Goal: Task Accomplishment & Management: Use online tool/utility

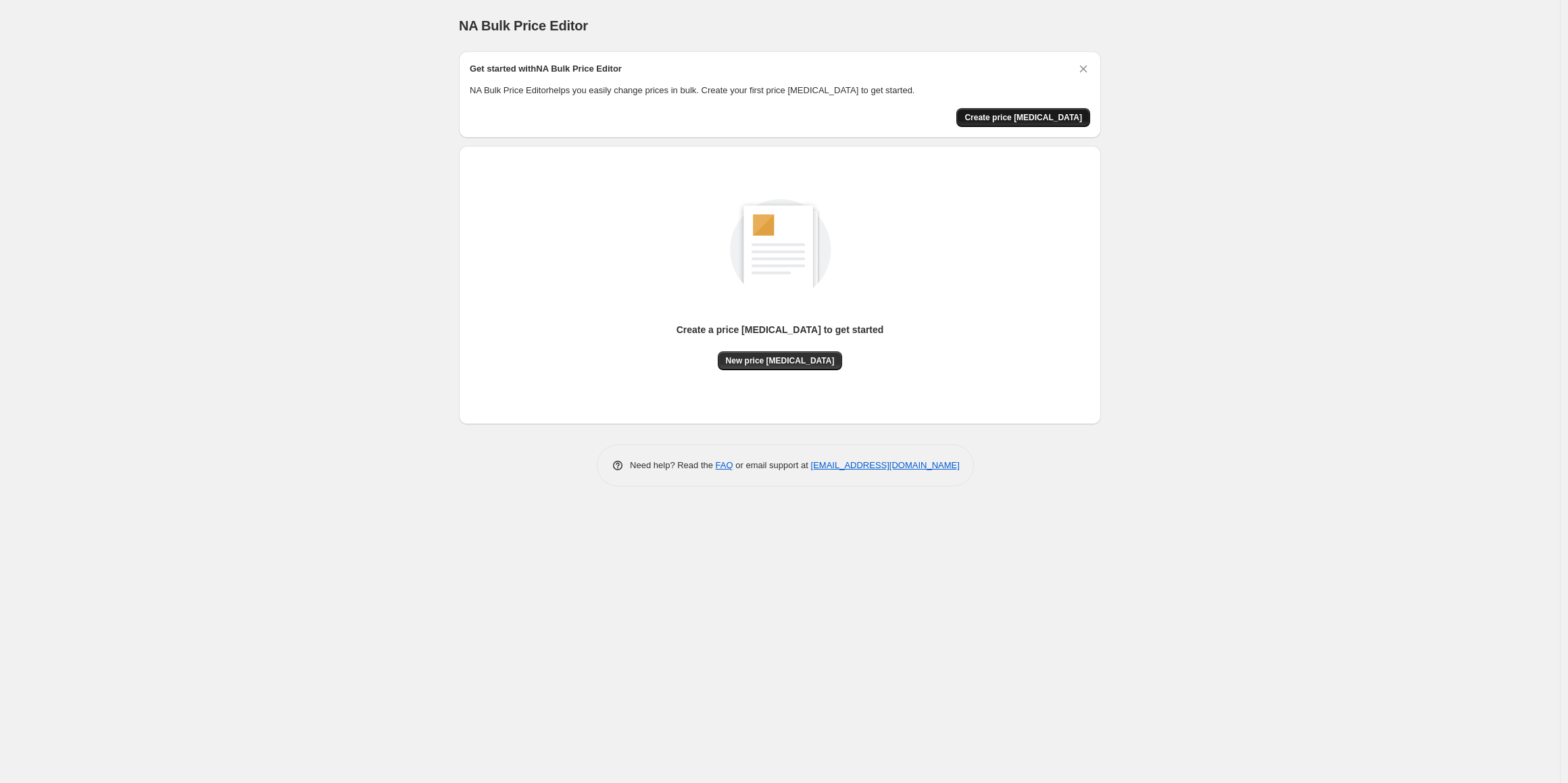
click at [1039, 110] on button "Create price [MEDICAL_DATA]" at bounding box center [1023, 117] width 134 height 19
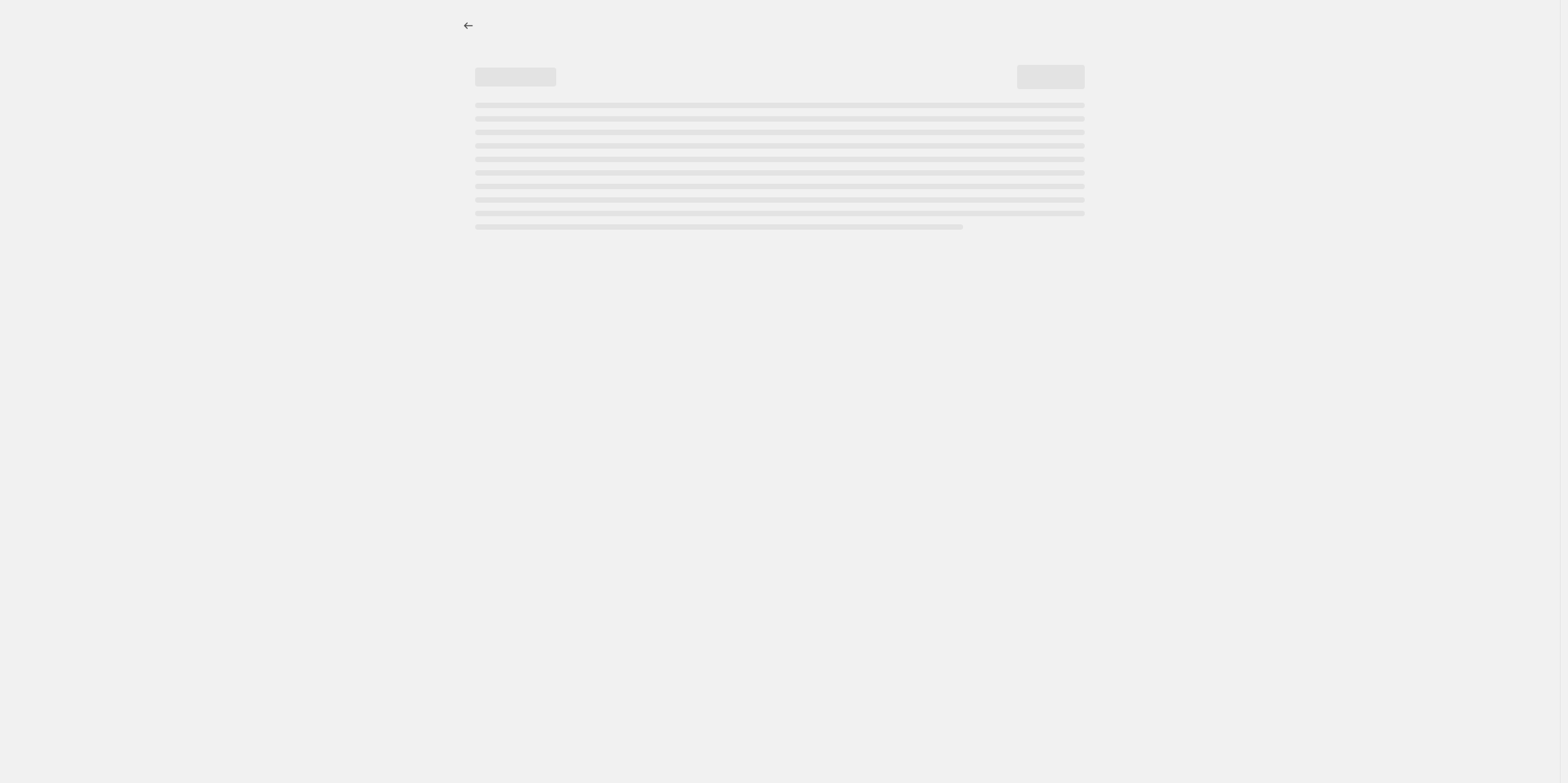
select select "percentage"
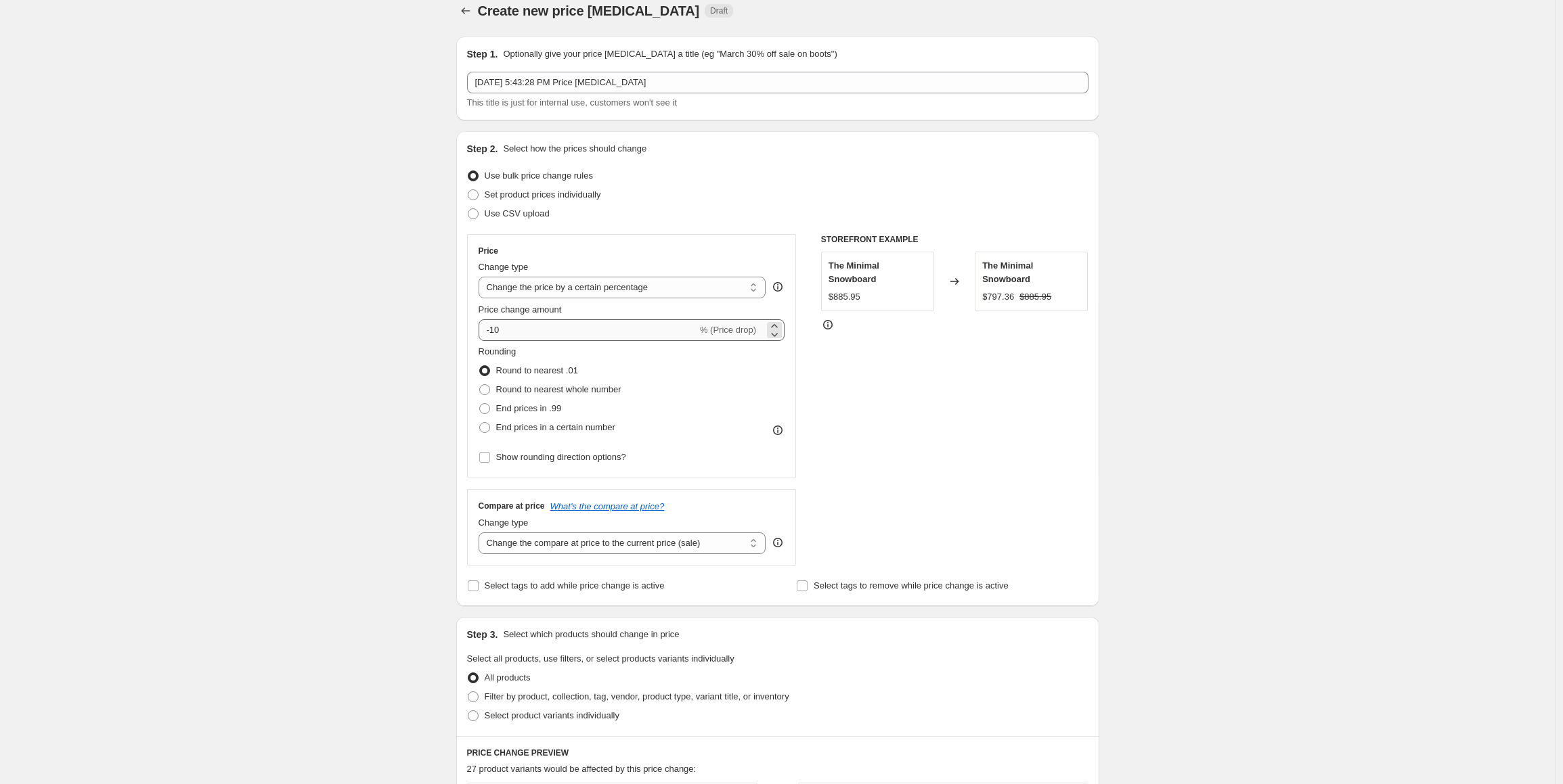
scroll to position [41, 0]
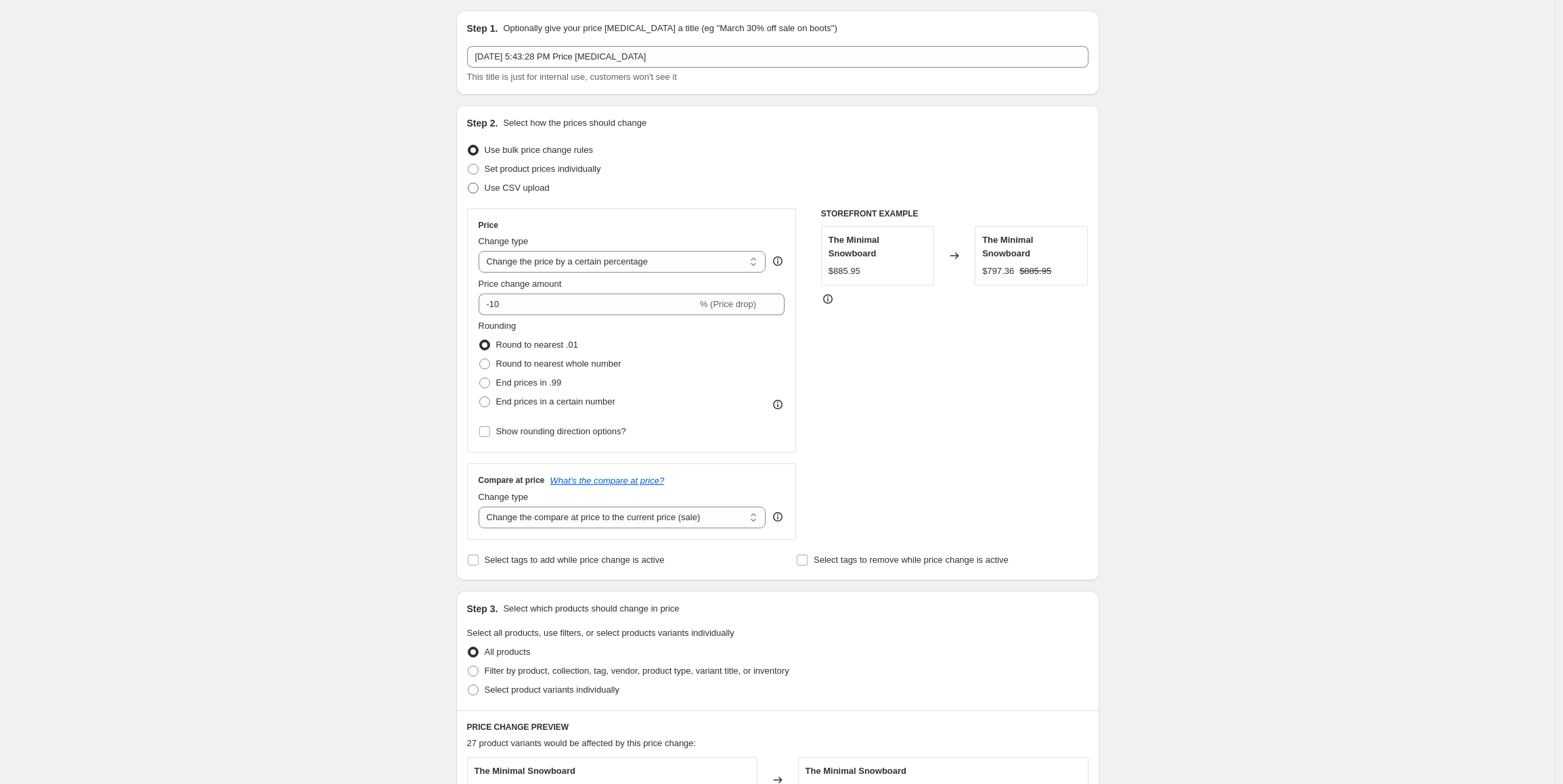
click at [513, 187] on span "Use CSV upload" at bounding box center [516, 188] width 65 height 10
click at [468, 184] on input "Use CSV upload" at bounding box center [468, 183] width 1 height 1
radio input "true"
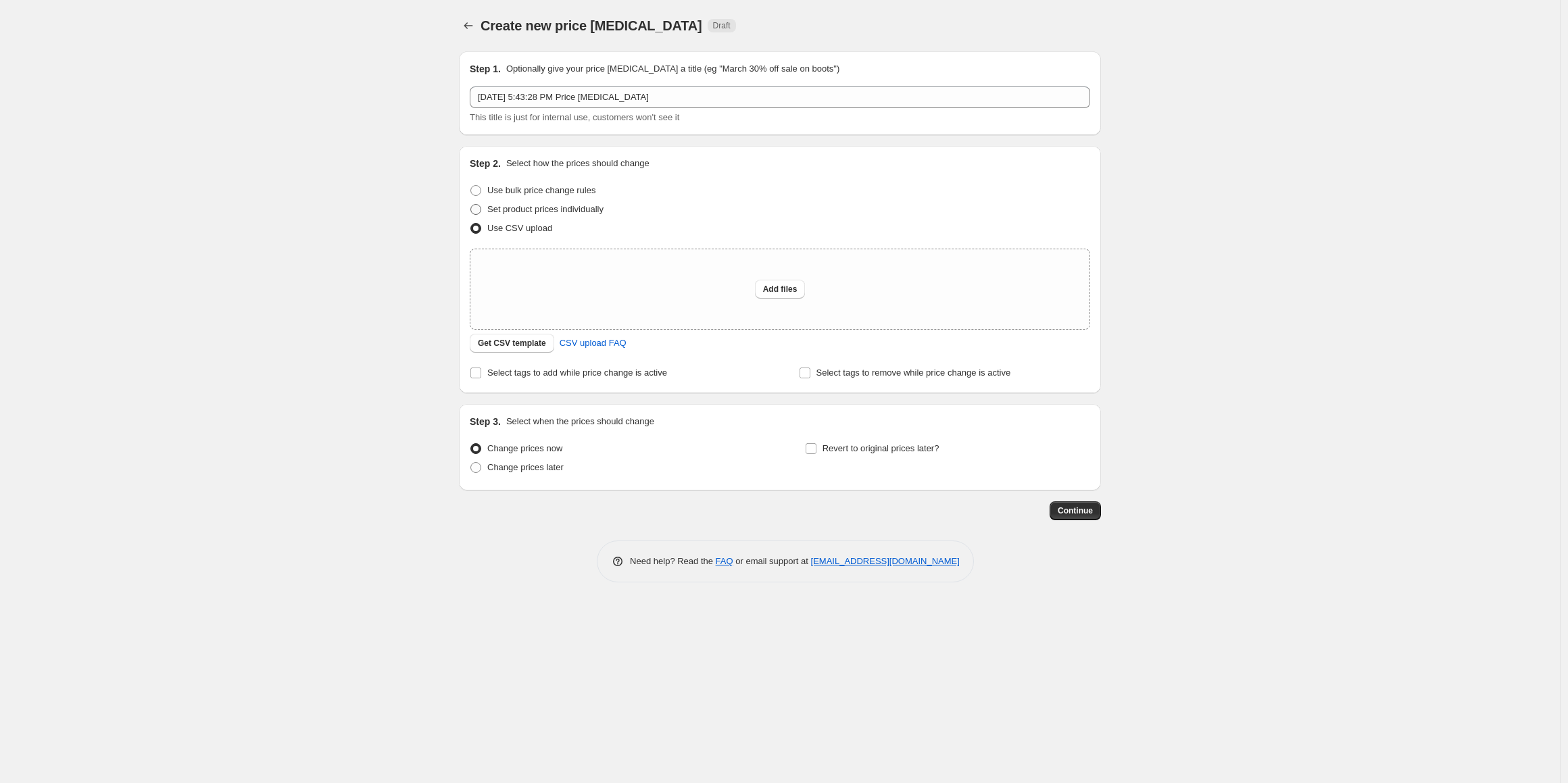
click at [500, 209] on span "Set product prices individually" at bounding box center [545, 209] width 116 height 10
click at [471, 204] on input "Set product prices individually" at bounding box center [471, 204] width 1 height 1
radio input "true"
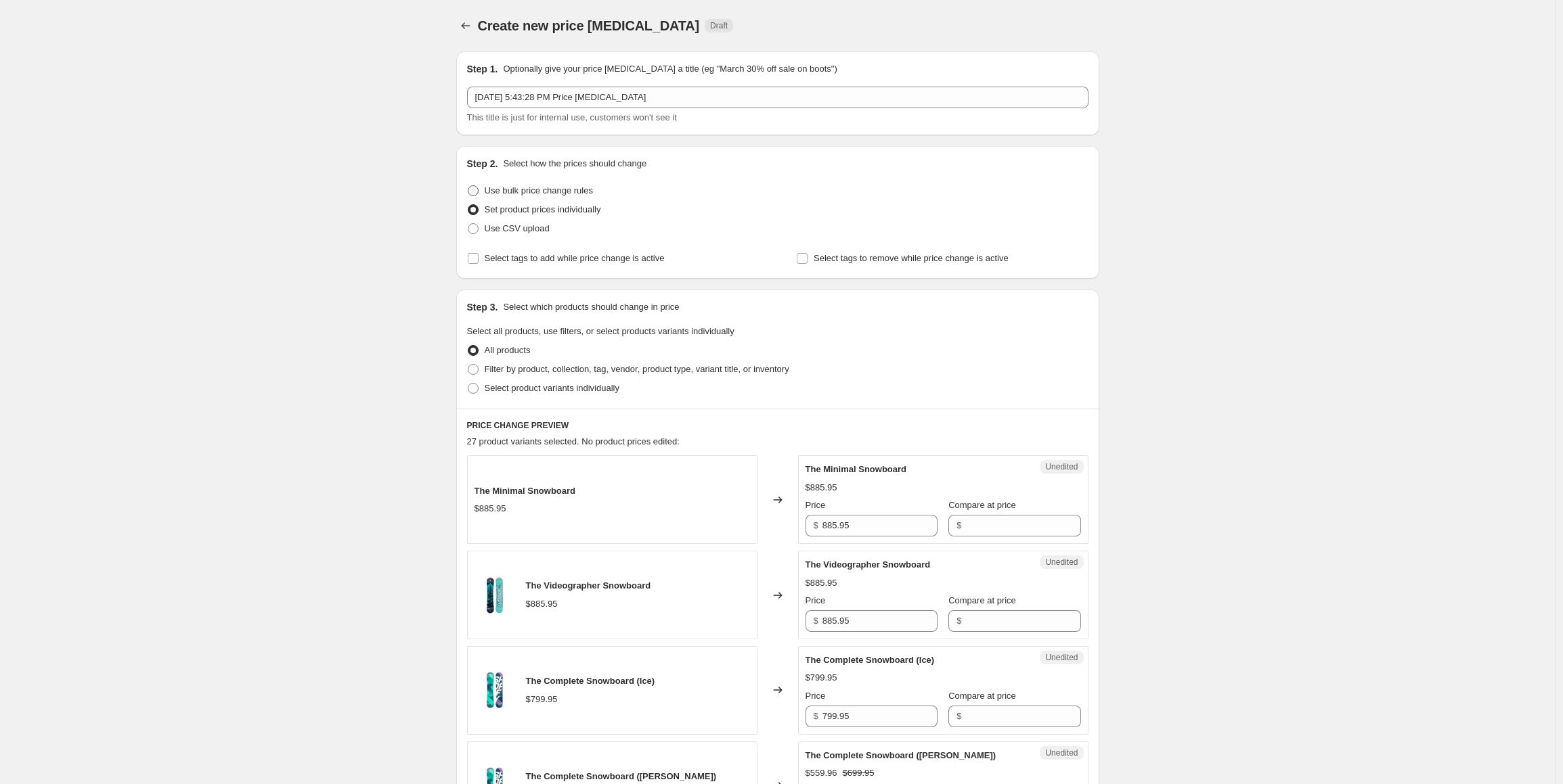
click at [504, 194] on span "Use bulk price change rules" at bounding box center [538, 190] width 108 height 10
click at [468, 186] on input "Use bulk price change rules" at bounding box center [468, 185] width 1 height 1
radio input "true"
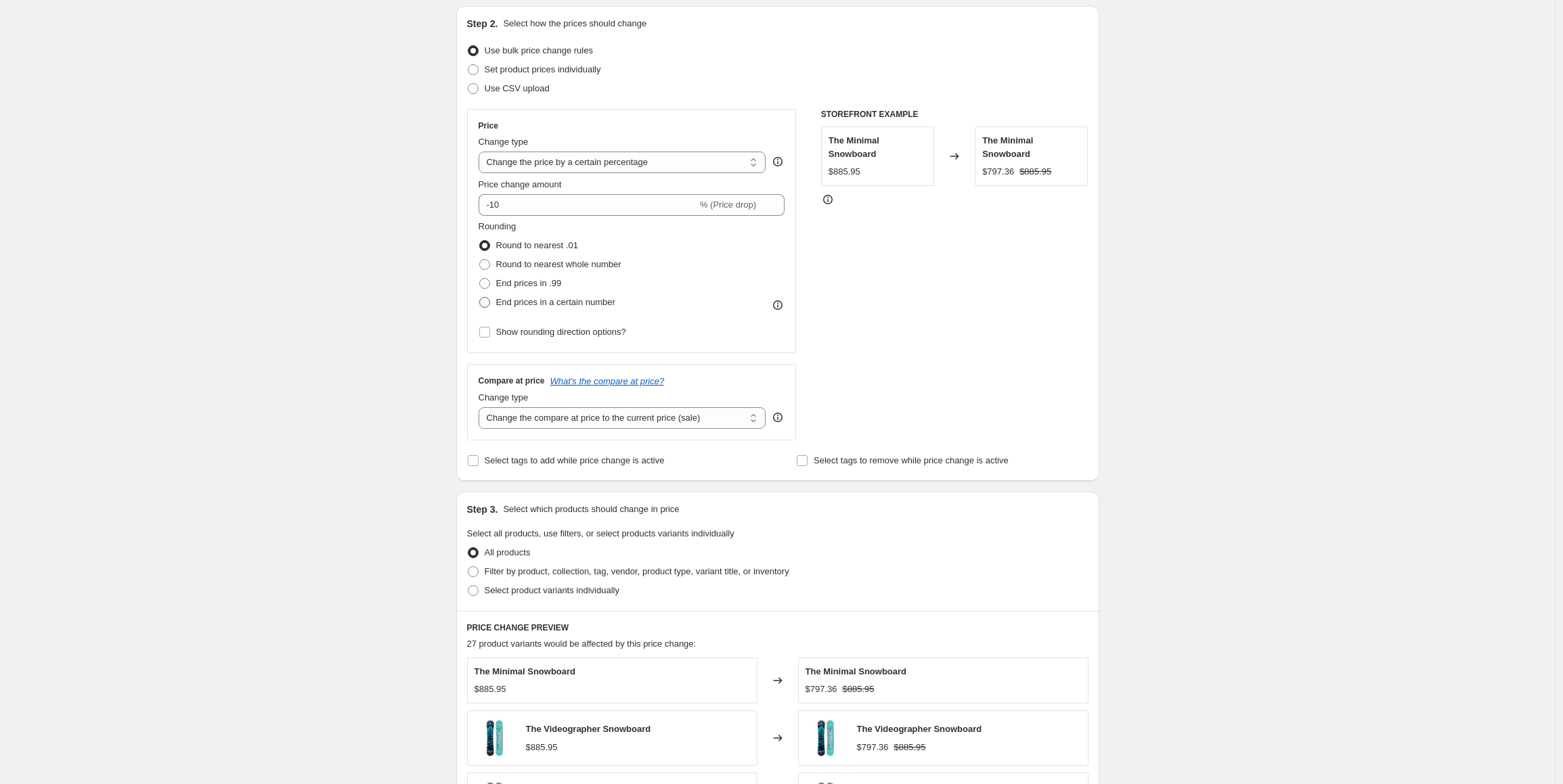
scroll to position [141, 0]
click at [598, 412] on select "Change the compare at price to the current price (sale) Change the compare at p…" at bounding box center [622, 417] width 288 height 22
click at [784, 415] on icon at bounding box center [778, 417] width 14 height 14
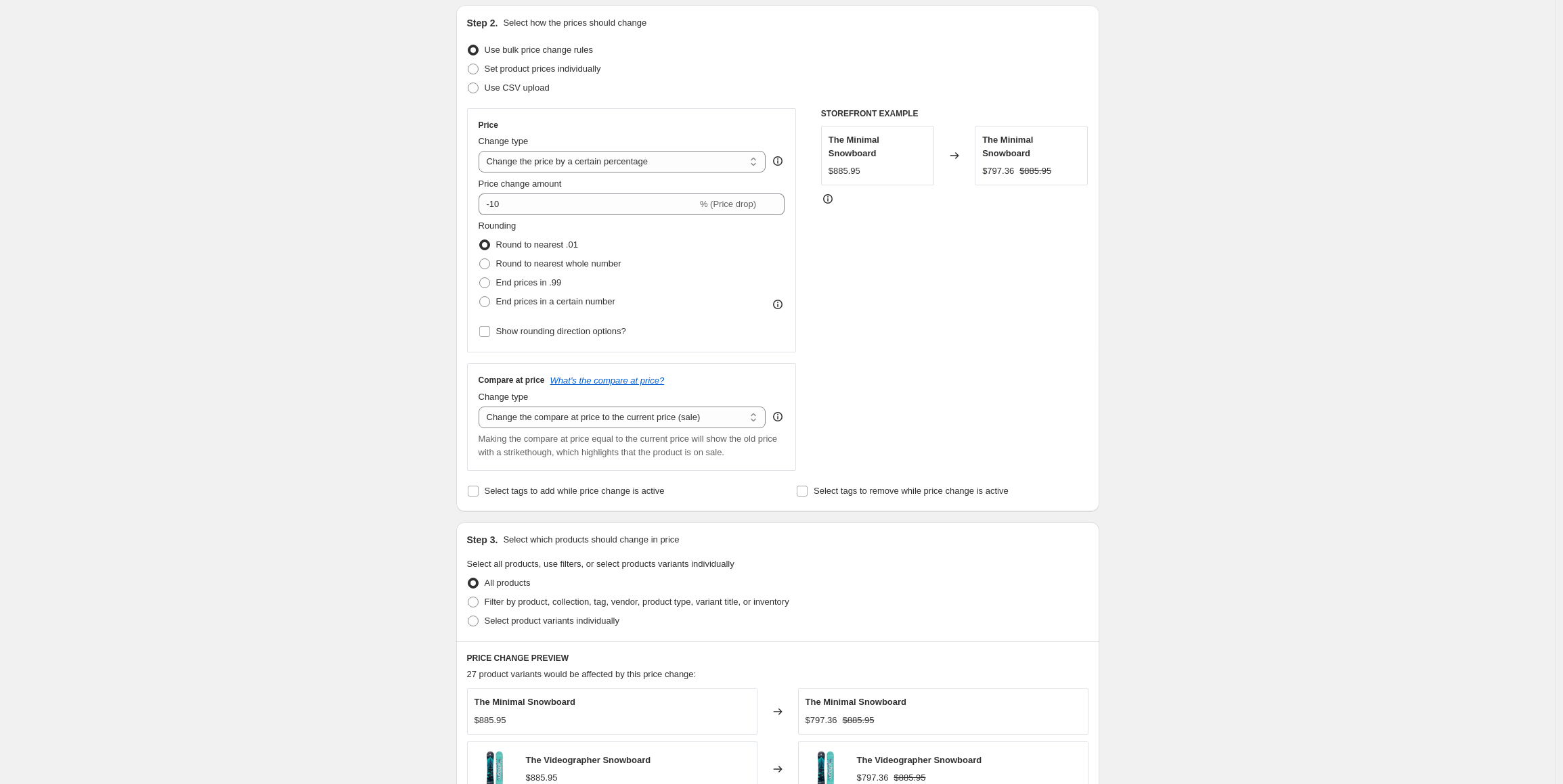
click at [390, 393] on div "Create new price [MEDICAL_DATA]. This page is ready Create new price [MEDICAL_D…" at bounding box center [777, 547] width 1555 height 1375
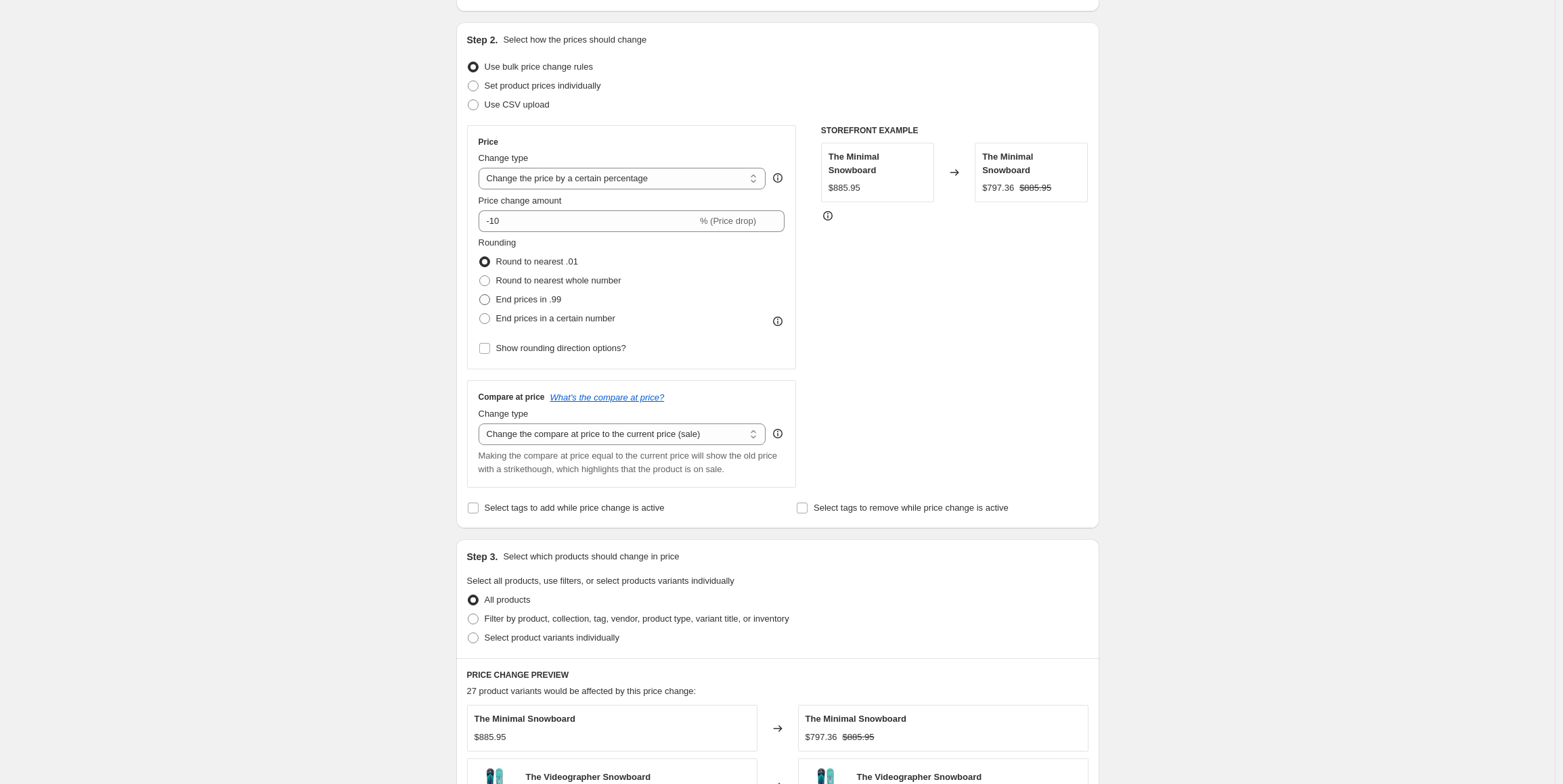
scroll to position [112, 0]
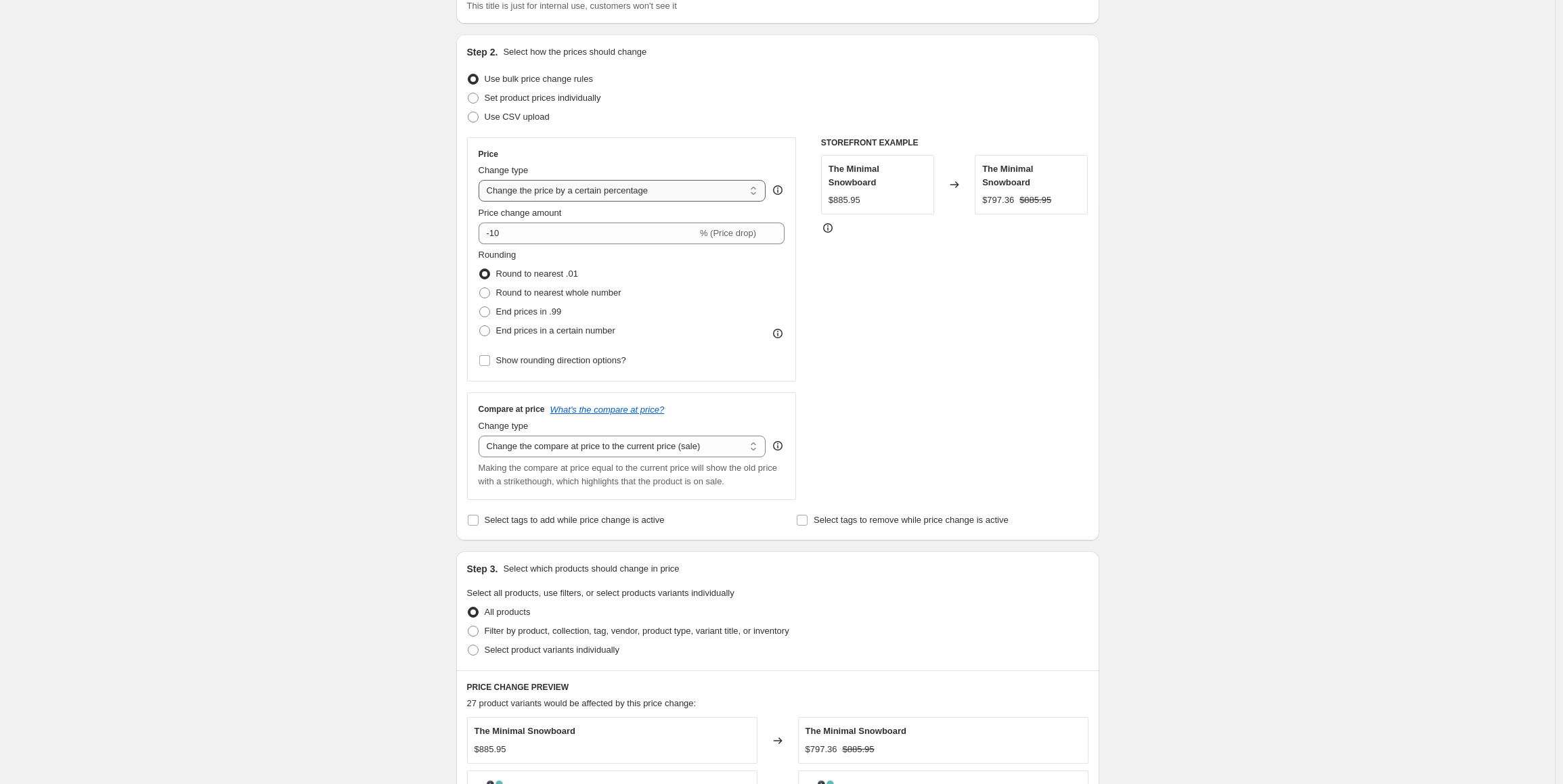
click at [652, 193] on select "Change the price to a certain amount Change the price by a certain amount Chang…" at bounding box center [622, 191] width 288 height 22
select select "by"
click at [482, 180] on select "Change the price to a certain amount Change the price by a certain amount Chang…" at bounding box center [622, 191] width 288 height 22
type input "-10.00"
click at [660, 193] on select "Change the price to a certain amount Change the price by a certain amount Chang…" at bounding box center [622, 191] width 288 height 22
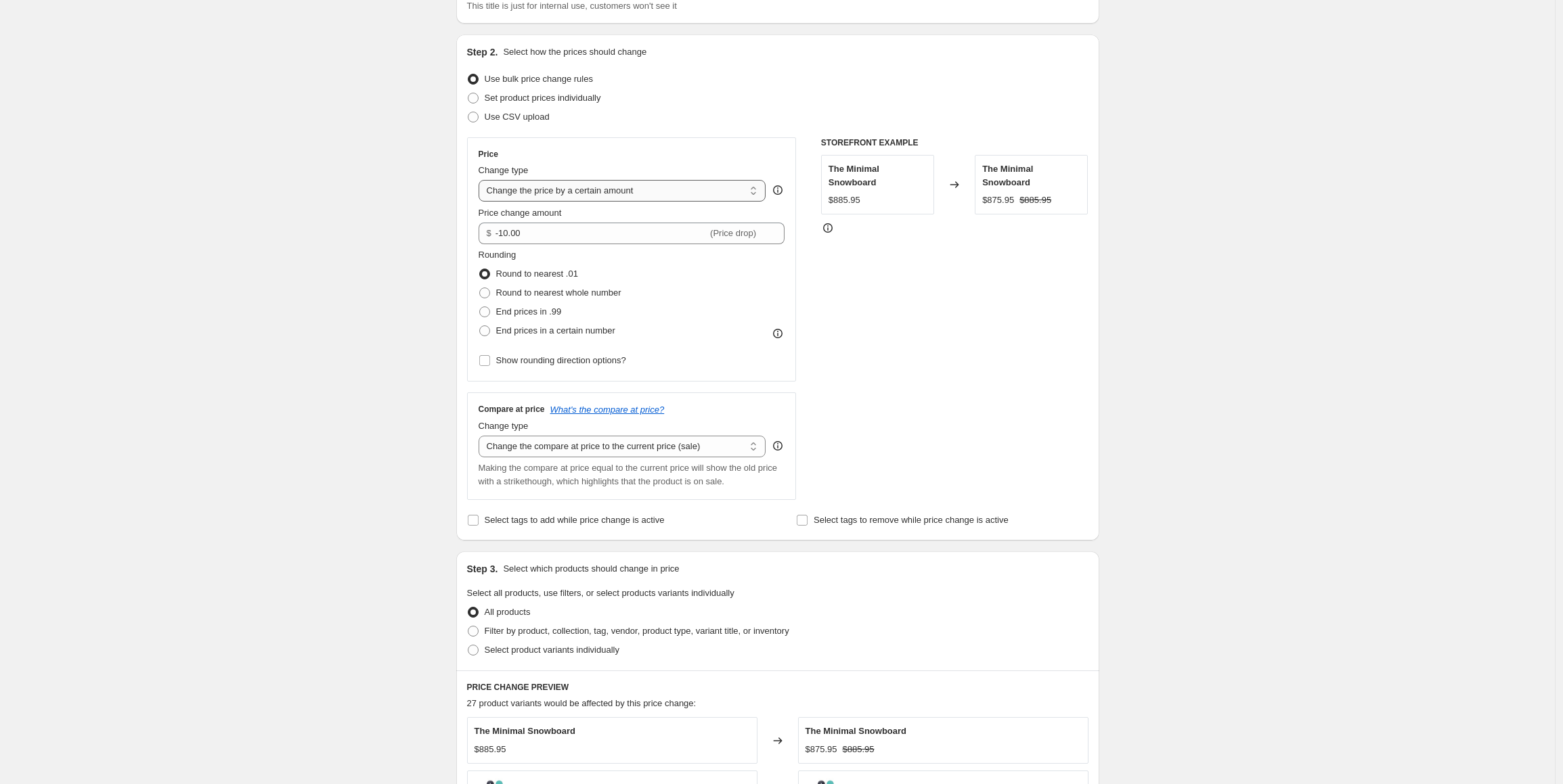
select select "no_change"
click at [482, 180] on select "Change the price to a certain amount Change the price by a certain amount Chang…" at bounding box center [622, 191] width 288 height 22
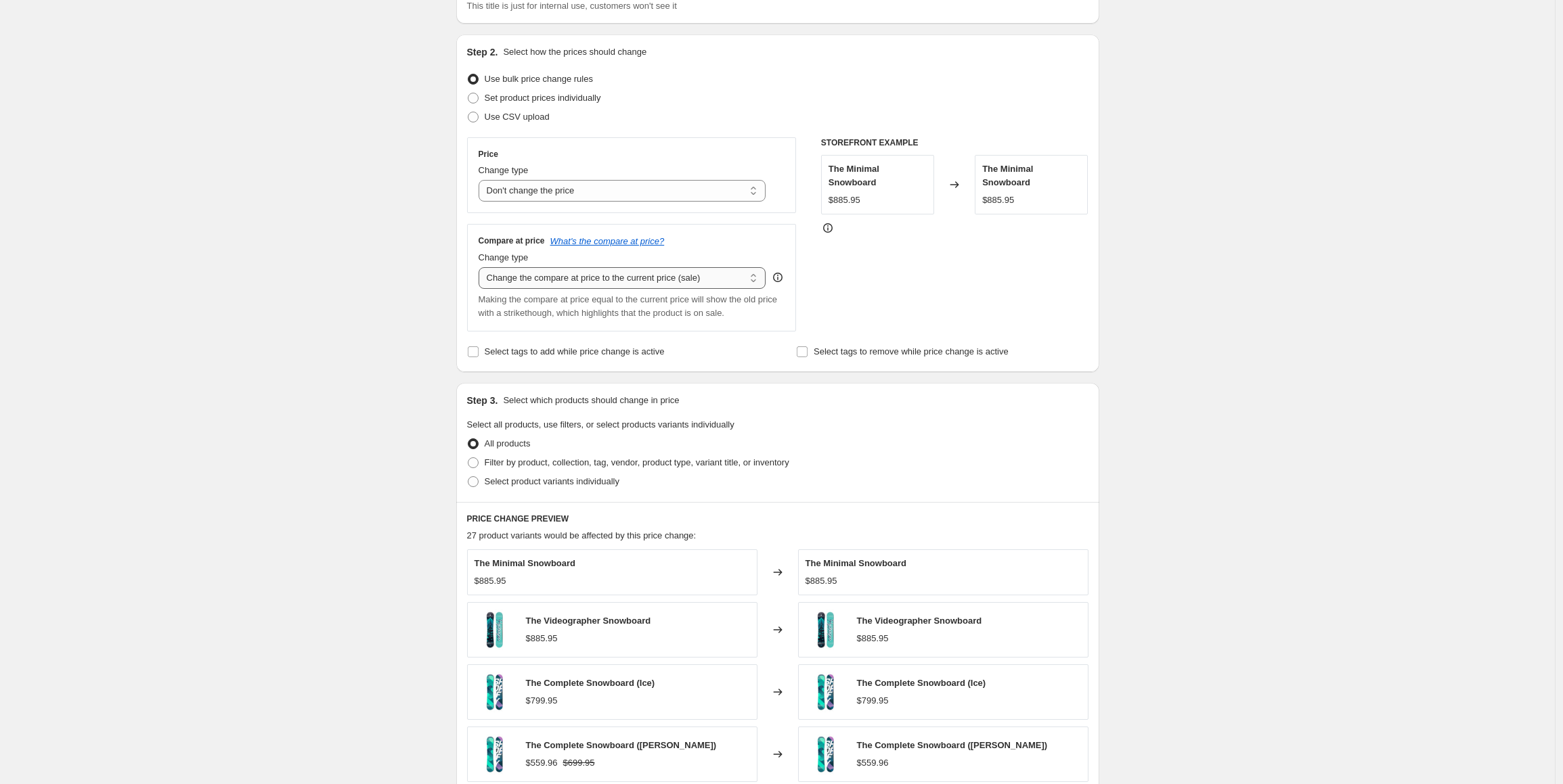
click at [647, 277] on select "Change the compare at price to the current price (sale) Change the compare at p…" at bounding box center [622, 278] width 288 height 22
select select "to"
click at [482, 267] on select "Change the compare at price to the current price (sale) Change the compare at p…" at bounding box center [622, 278] width 288 height 22
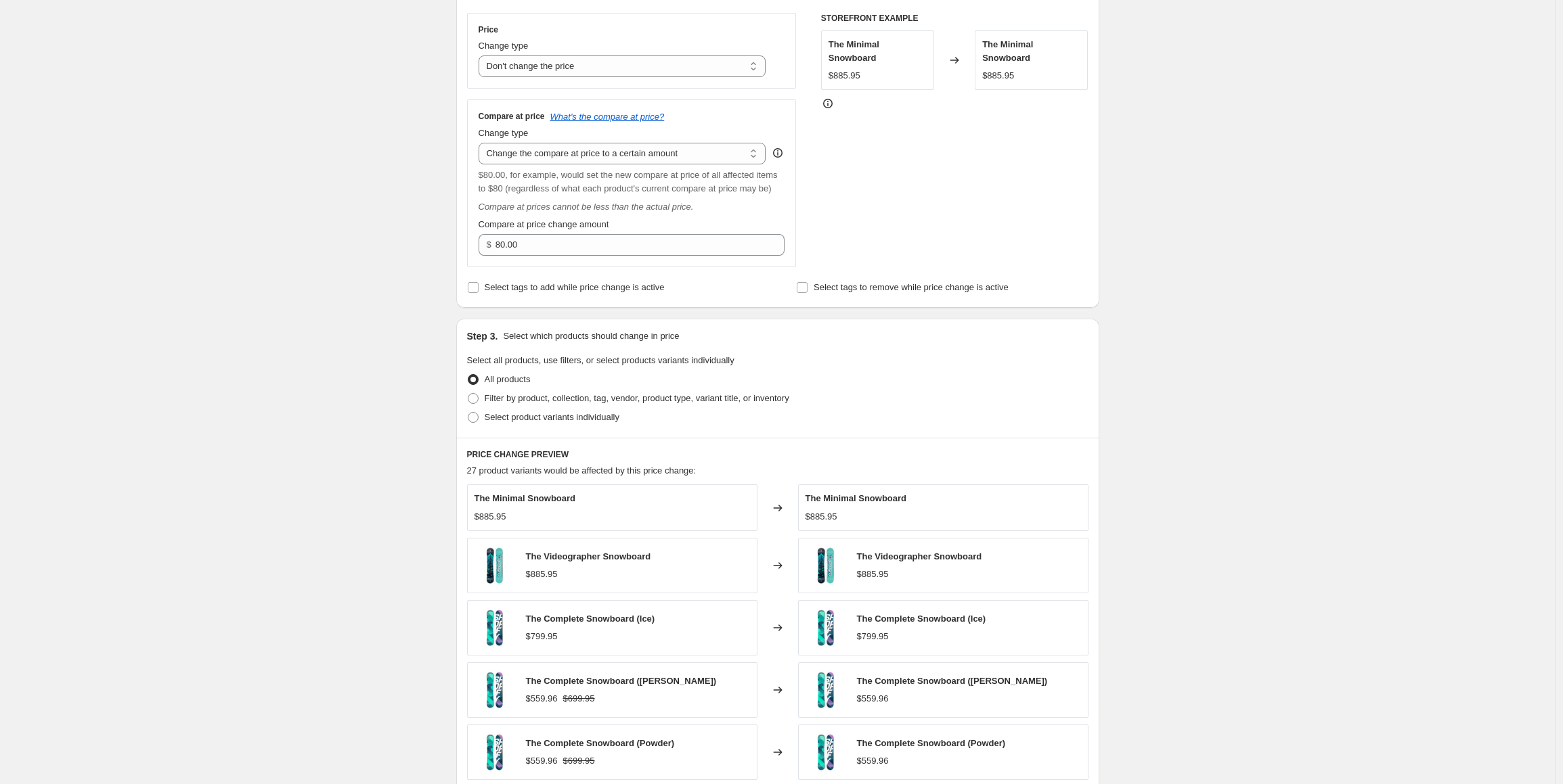
scroll to position [237, 0]
click at [519, 404] on span "Filter by product, collection, tag, vendor, product type, variant title, or inv…" at bounding box center [636, 397] width 304 height 14
click at [468, 393] on input "Filter by product, collection, tag, vendor, product type, variant title, or inv…" at bounding box center [468, 392] width 1 height 1
radio input "true"
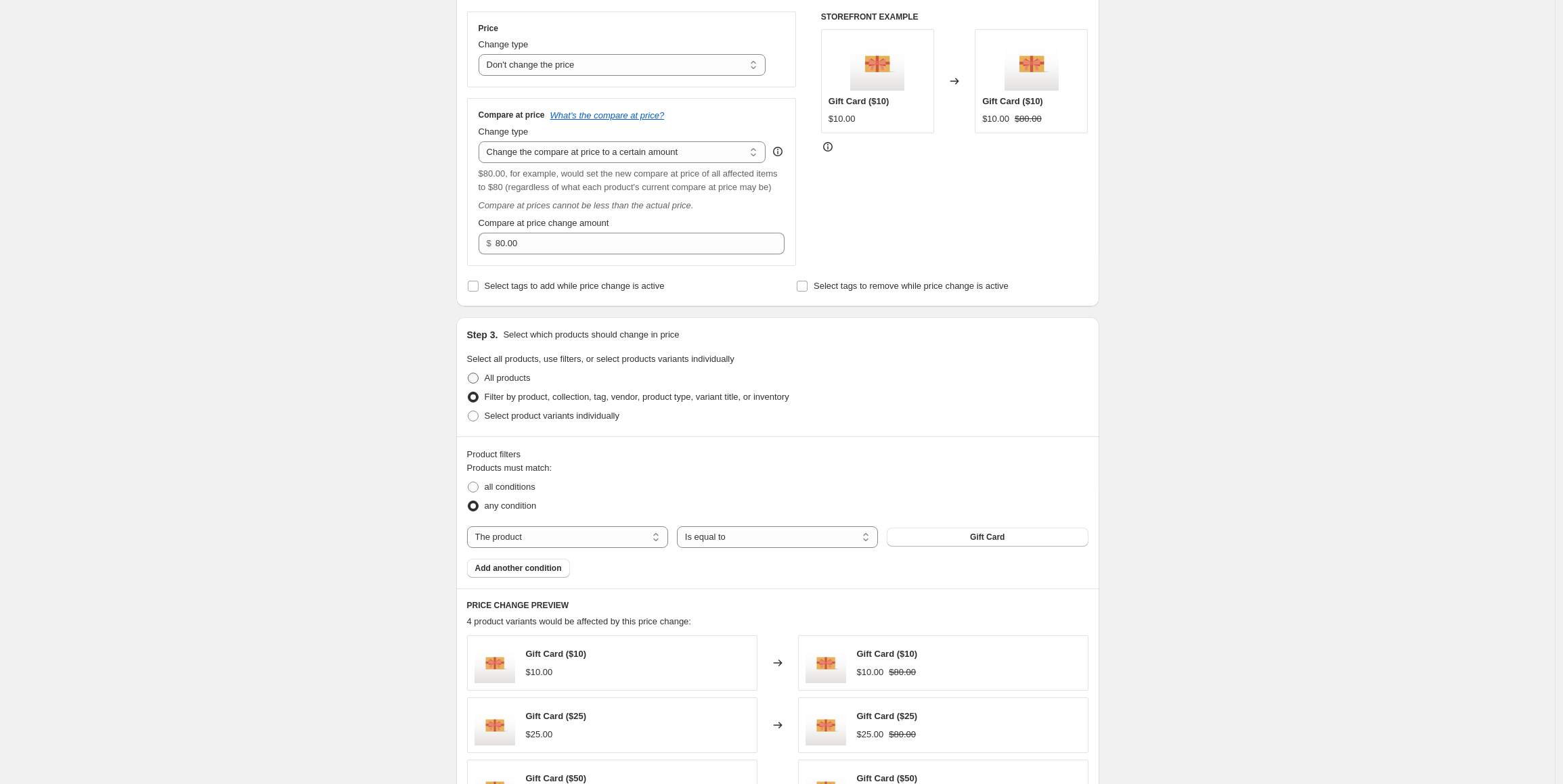
click at [515, 383] on span "All products" at bounding box center [507, 378] width 46 height 10
click at [468, 373] on input "All products" at bounding box center [468, 373] width 1 height 1
radio input "true"
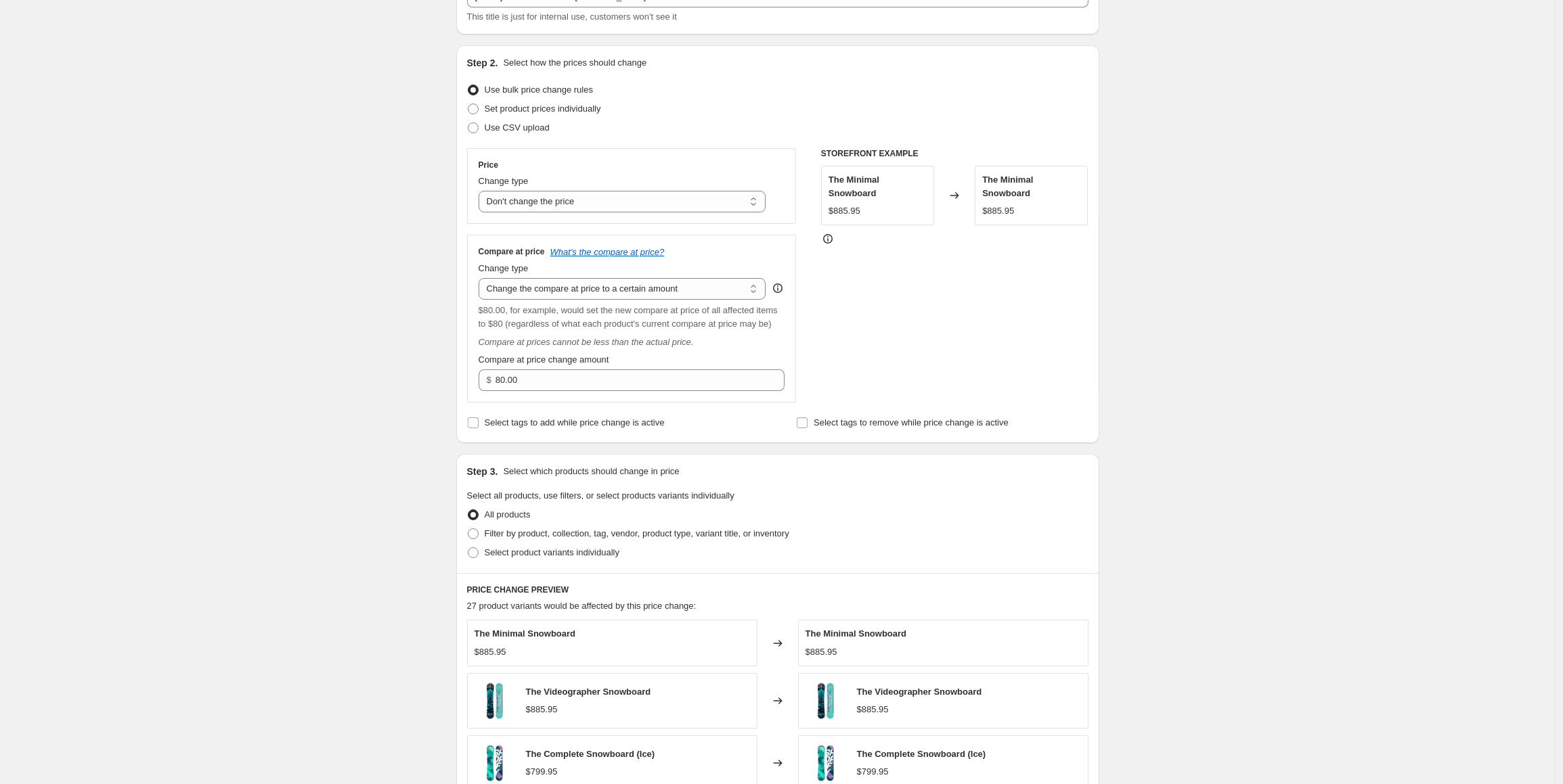
scroll to position [98, 0]
click at [592, 298] on select "Change the compare at price to the current price (sale) Change the compare at p…" at bounding box center [622, 292] width 288 height 22
select select "ep"
click at [482, 281] on select "Change the compare at price to the current price (sale) Change the compare at p…" at bounding box center [622, 292] width 288 height 22
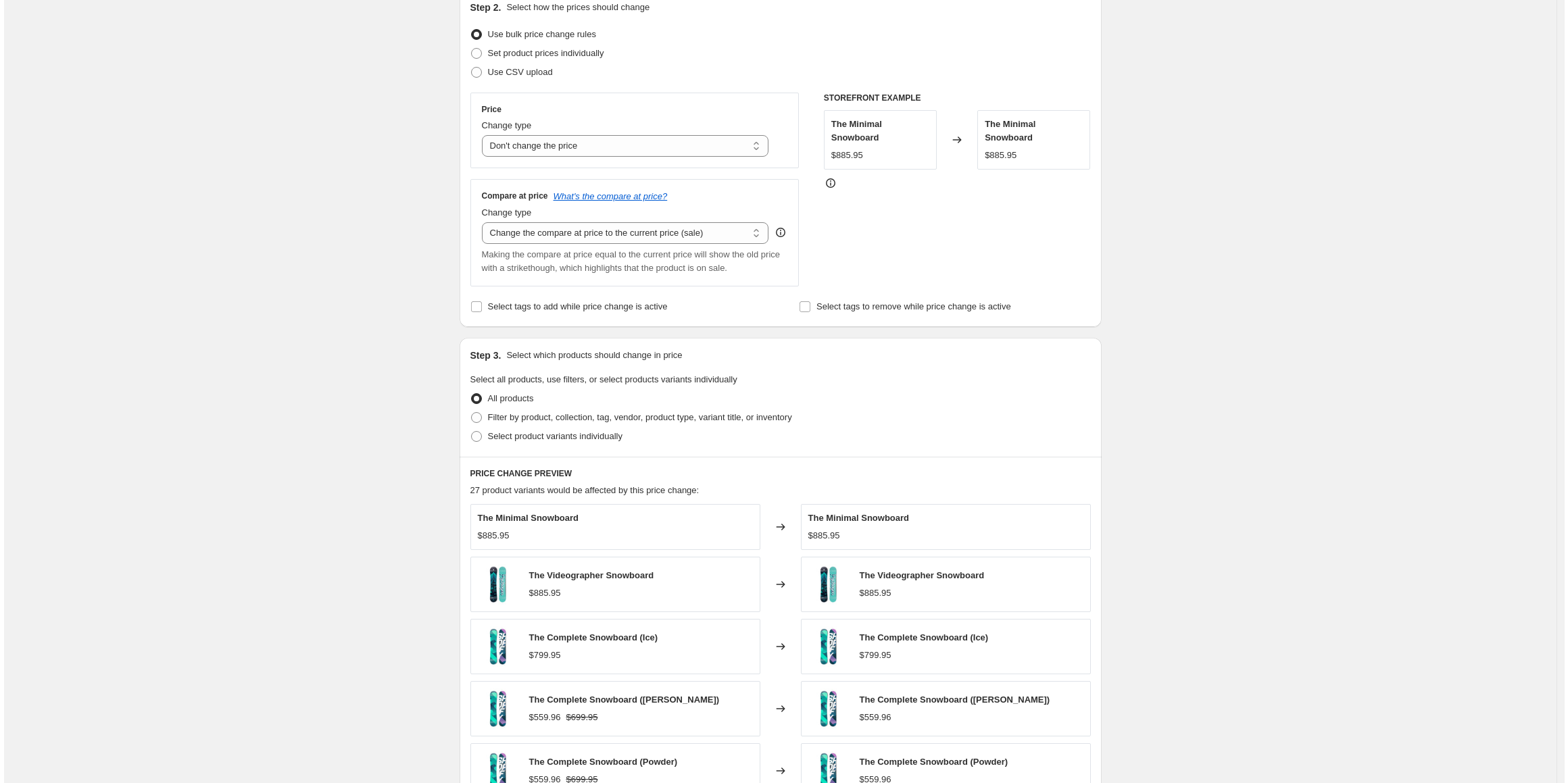
scroll to position [0, 0]
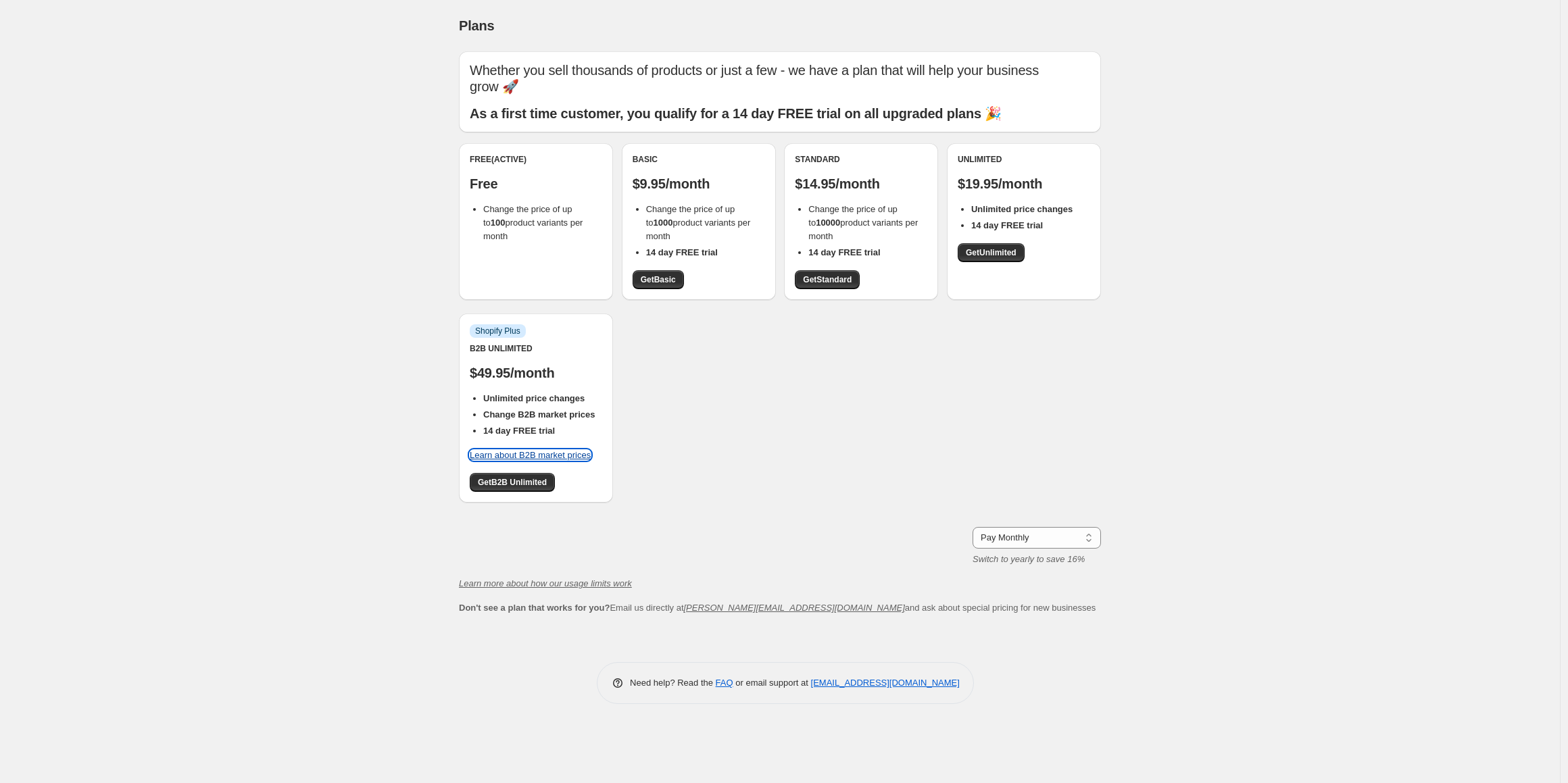
click at [508, 450] on link "Learn about B2B market prices" at bounding box center [530, 455] width 121 height 10
